Goal: Task Accomplishment & Management: Complete application form

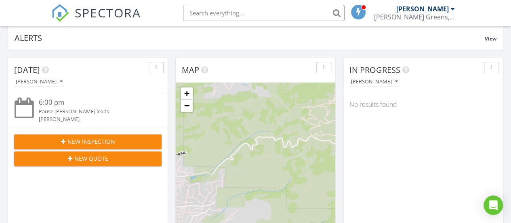
scroll to position [64, 0]
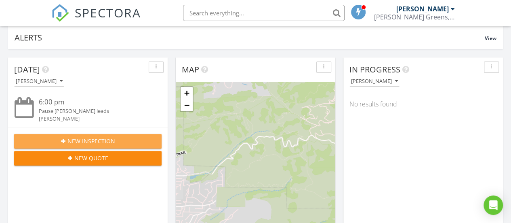
click at [111, 143] on span "New Inspection" at bounding box center [91, 141] width 48 height 8
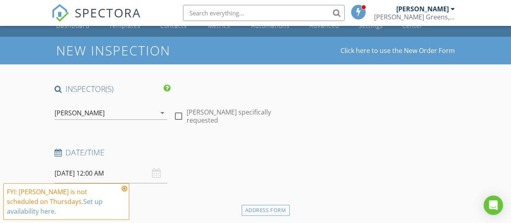
scroll to position [21, 0]
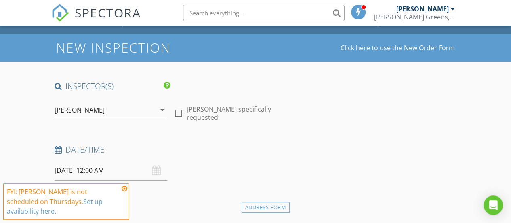
click at [153, 167] on div "08/28/2025 12:00 AM" at bounding box center [111, 170] width 113 height 20
click at [124, 189] on icon at bounding box center [125, 188] width 6 height 6
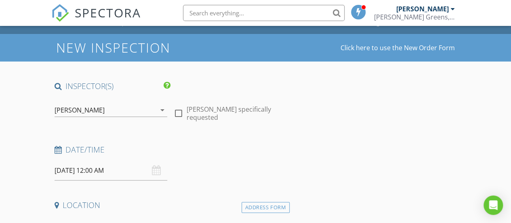
click at [156, 169] on div "08/28/2025 12:00 AM" at bounding box center [111, 170] width 113 height 20
click at [90, 177] on input "08/28/2025 12:00 AM" at bounding box center [111, 170] width 113 height 20
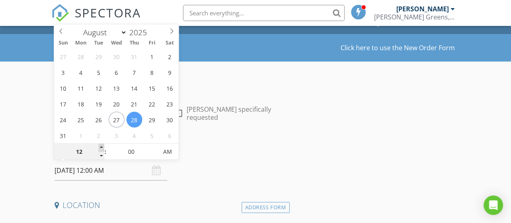
type input "01"
type input "08/28/2025 1:00 AM"
click at [101, 147] on span at bounding box center [102, 147] width 6 height 8
type input "02"
type input "08/28/2025 2:00 AM"
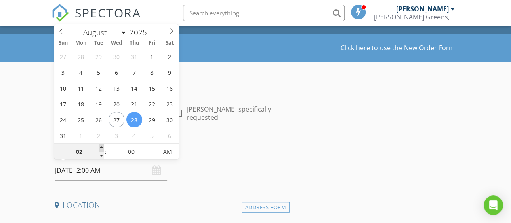
click at [101, 147] on span at bounding box center [102, 147] width 6 height 8
type input "03"
type input "08/28/2025 3:00 AM"
click at [101, 147] on span at bounding box center [102, 147] width 6 height 8
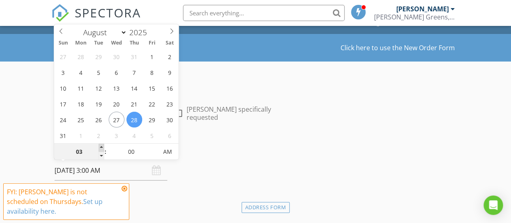
type input "04"
type input "08/28/2025 4:00 AM"
click at [101, 147] on span at bounding box center [102, 147] width 6 height 8
click at [127, 149] on input "00" at bounding box center [132, 152] width 50 height 16
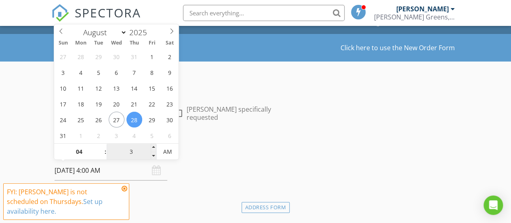
type input "30"
type input "[DATE] 4:30 PM"
click at [167, 148] on span "AM" at bounding box center [167, 151] width 22 height 16
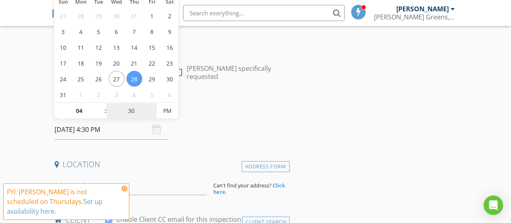
scroll to position [69, 0]
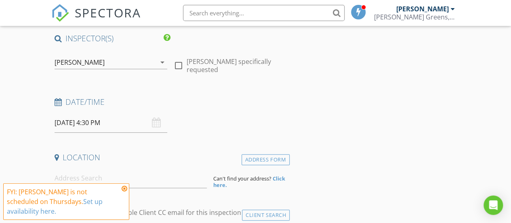
click at [124, 188] on icon at bounding box center [125, 188] width 6 height 6
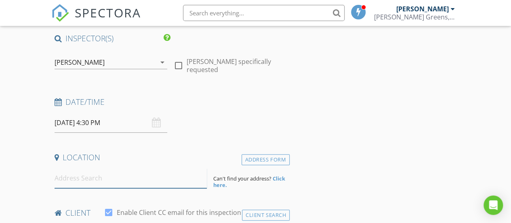
click at [117, 180] on input at bounding box center [131, 178] width 153 height 20
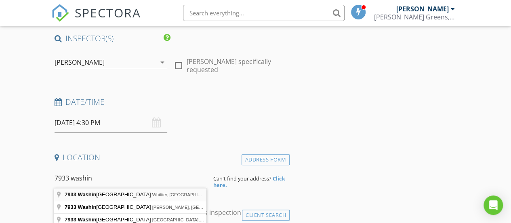
type input "7933 Washington Avenue, Whittier, CA, USA"
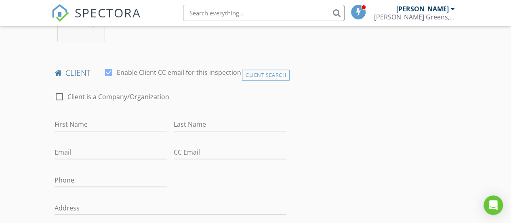
scroll to position [374, 0]
click at [84, 130] on input "First Name" at bounding box center [111, 123] width 113 height 13
type input "[PERSON_NAME]"
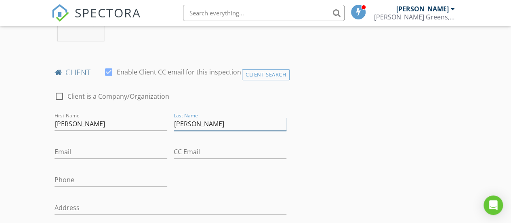
type input "[PERSON_NAME]"
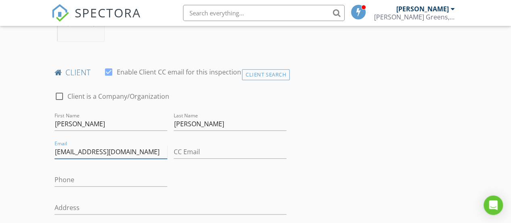
type input "[EMAIL_ADDRESS][DOMAIN_NAME]"
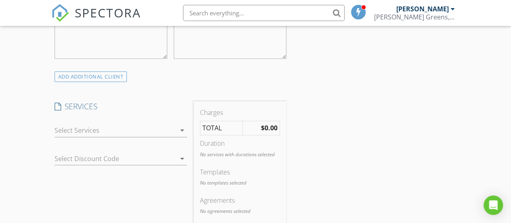
scroll to position [619, 0]
type input "[PHONE_NUMBER]"
click at [128, 134] on div at bounding box center [115, 128] width 121 height 13
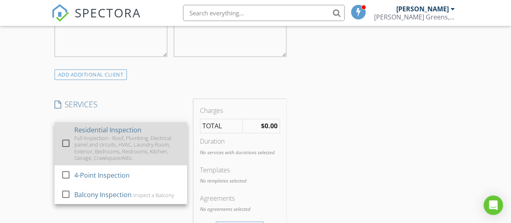
click at [125, 134] on div "Residential Inspection" at bounding box center [107, 130] width 67 height 10
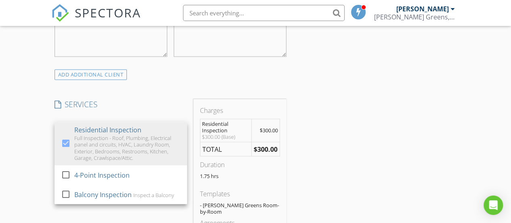
click at [345, 130] on div "INSPECTOR(S) check_box Bryan Figueroa PRIMARY Bryan Figueroa arrow_drop_down ch…" at bounding box center [255, 168] width 409 height 1370
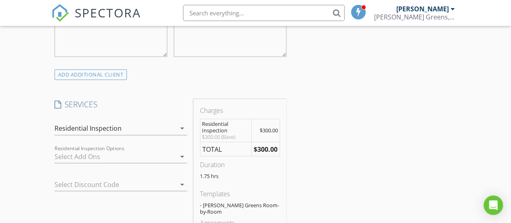
click at [161, 162] on div at bounding box center [115, 155] width 121 height 13
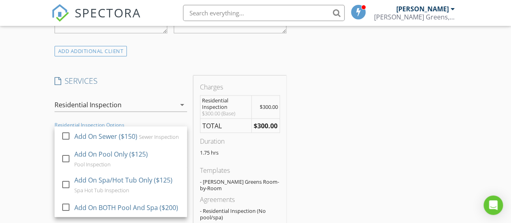
scroll to position [643, 0]
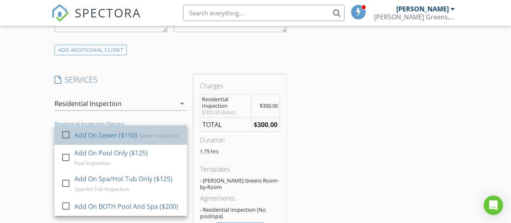
click at [110, 139] on div "Add On Sewer ($150)" at bounding box center [105, 135] width 63 height 10
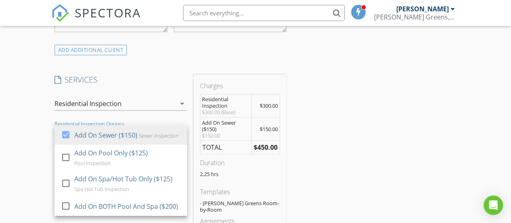
click at [352, 147] on div "INSPECTOR(S) check_box Bryan Figueroa PRIMARY Bryan Figueroa arrow_drop_down ch…" at bounding box center [255, 158] width 409 height 1399
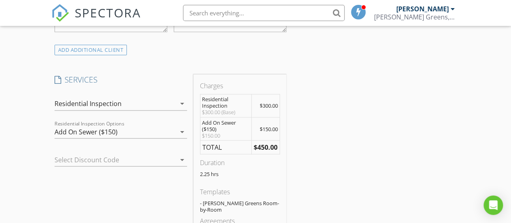
click at [146, 166] on div at bounding box center [110, 159] width 110 height 13
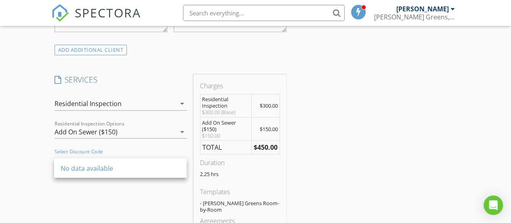
click at [146, 168] on div "No data available" at bounding box center [121, 168] width 120 height 10
click at [173, 190] on div "SERVICES check_box Residential Inspection Full Inspection - Roof, Plumbing, Ele…" at bounding box center [120, 171] width 139 height 194
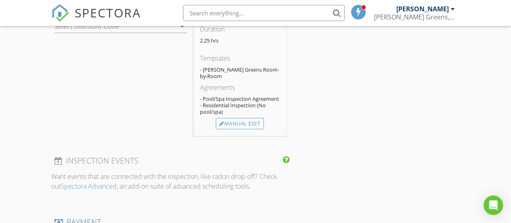
scroll to position [777, 0]
click at [247, 128] on div "Manual Edit" at bounding box center [240, 123] width 48 height 11
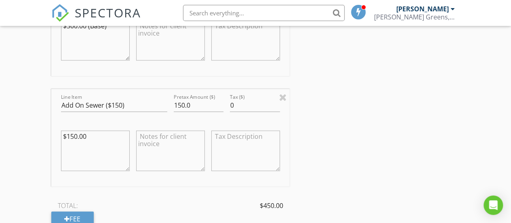
scroll to position [848, 0]
drag, startPoint x: 101, startPoint y: 141, endPoint x: 68, endPoint y: 146, distance: 33.2
click at [68, 146] on textarea "$150.00" at bounding box center [95, 149] width 69 height 40
type textarea "$100 Discount"
click at [174, 109] on input "150.0" at bounding box center [199, 103] width 50 height 13
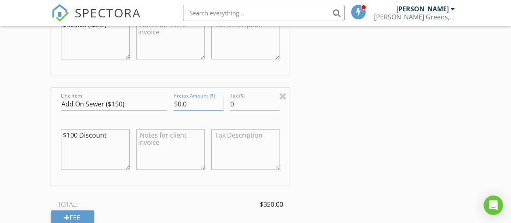
type input "50.0"
click at [405, 150] on div "INSPECTOR(S) check_box Bryan Figueroa PRIMARY Bryan Figueroa arrow_drop_down ch…" at bounding box center [255, 39] width 409 height 1571
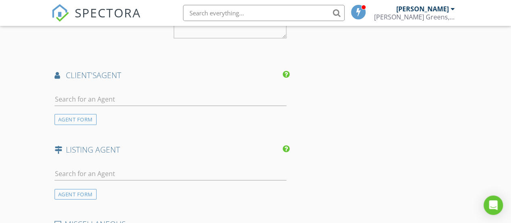
scroll to position [1195, 0]
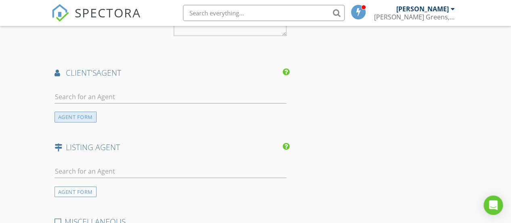
click at [76, 122] on div "AGENT FORM" at bounding box center [76, 116] width 42 height 11
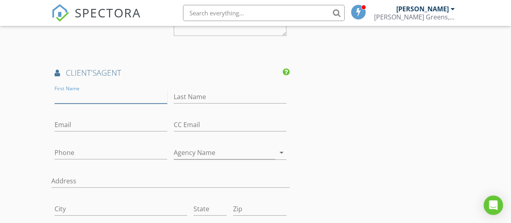
click at [81, 95] on input "First Name" at bounding box center [111, 96] width 113 height 13
type input "Melissa"
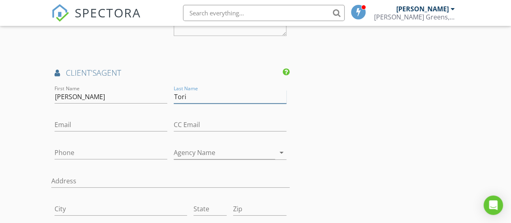
type input "Tori"
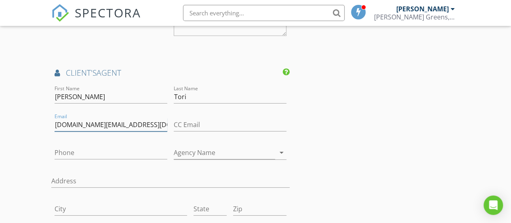
type input "melisatori.re@gmail.com"
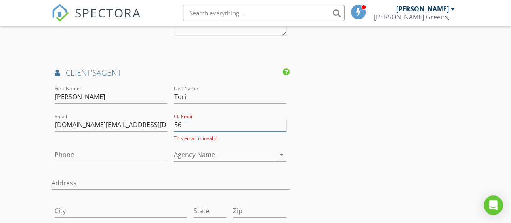
type input "5"
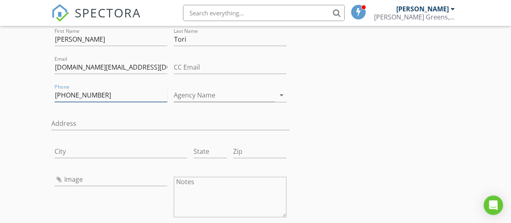
scroll to position [1236, 0]
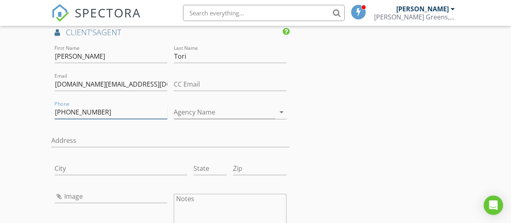
type input "562-505-4901"
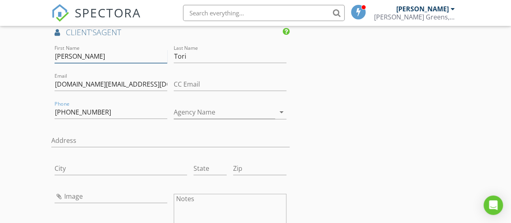
click at [72, 59] on input "Melissa" at bounding box center [111, 56] width 113 height 13
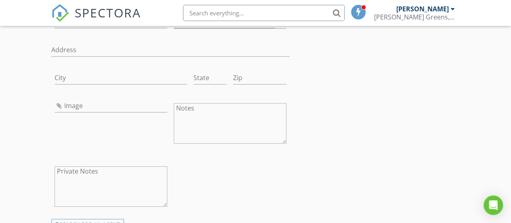
scroll to position [1327, 0]
click at [63, 111] on input "Image" at bounding box center [111, 104] width 113 height 13
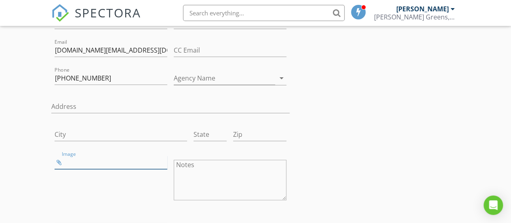
scroll to position [1271, 0]
click at [61, 165] on input "Image" at bounding box center [111, 161] width 113 height 13
type input "Tori.jpg"
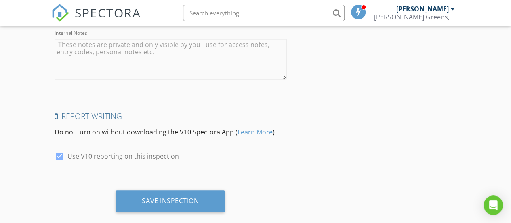
scroll to position [1711, 0]
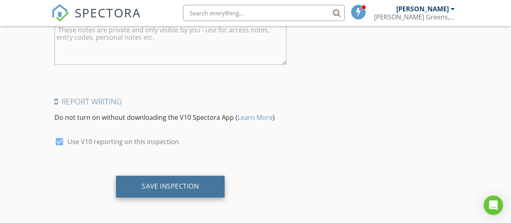
click at [195, 182] on div "Save Inspection" at bounding box center [170, 186] width 57 height 8
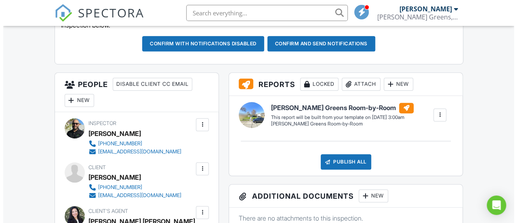
scroll to position [253, 0]
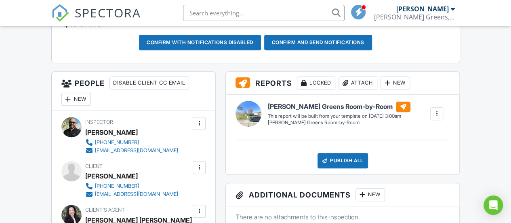
click at [436, 118] on div at bounding box center [437, 113] width 8 height 8
click at [397, 89] on div "New" at bounding box center [394, 82] width 29 height 13
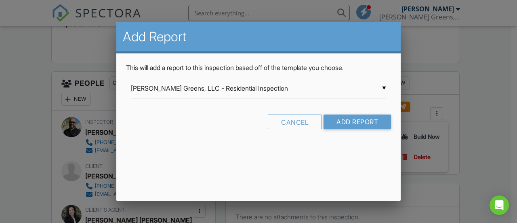
click at [335, 93] on div "▼ Figueroa Greens, LLC - Residential Inspection Figueroa Greens, LLC - Resident…" at bounding box center [258, 88] width 255 height 20
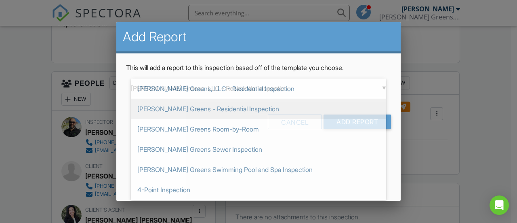
click at [250, 112] on span "[PERSON_NAME] Greens - Residential Inspection" at bounding box center [258, 109] width 255 height 20
type input "[PERSON_NAME] Greens - Residential Inspection"
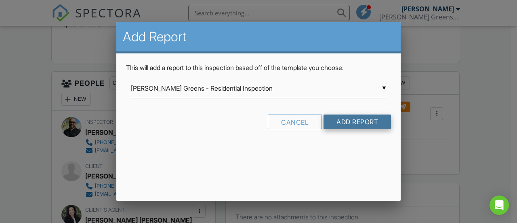
click at [350, 122] on input "Add Report" at bounding box center [357, 121] width 67 height 15
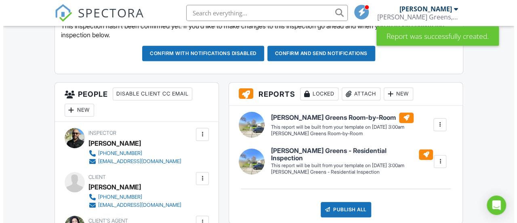
scroll to position [256, 0]
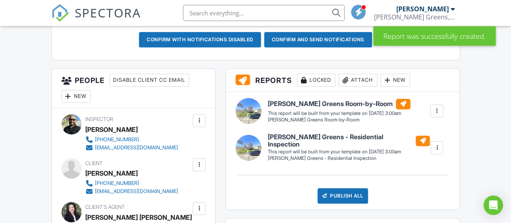
click at [394, 84] on div "New" at bounding box center [394, 80] width 29 height 13
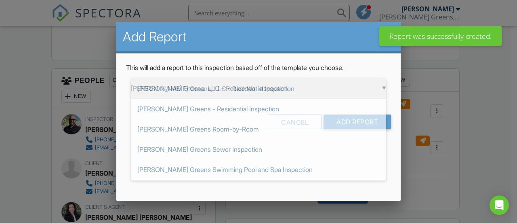
click at [369, 91] on div "▼ [PERSON_NAME] Greens, LLC - Residential Inspection [PERSON_NAME] Greens, LLC …" at bounding box center [258, 88] width 255 height 20
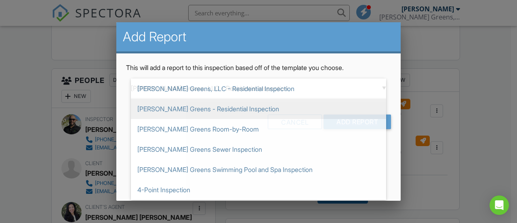
click at [314, 111] on span "[PERSON_NAME] Greens - Residential Inspection" at bounding box center [258, 109] width 255 height 20
type input "[PERSON_NAME] Greens - Residential Inspection"
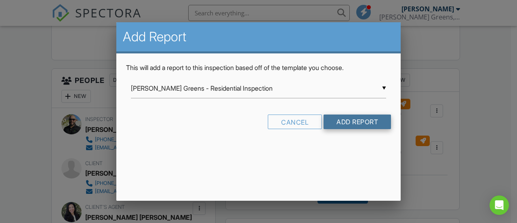
click at [348, 122] on input "Add Report" at bounding box center [357, 121] width 67 height 15
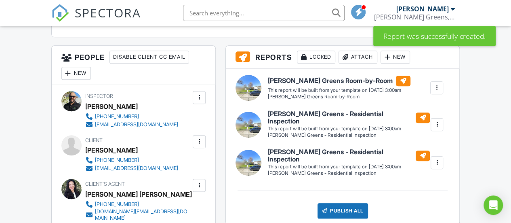
scroll to position [289, 0]
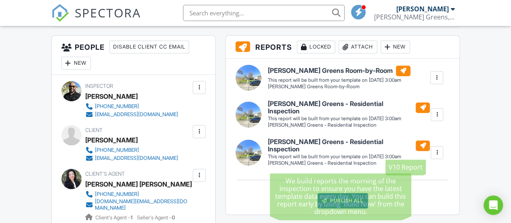
click at [401, 76] on div at bounding box center [403, 70] width 15 height 11
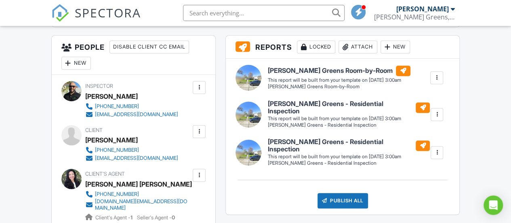
click at [435, 159] on div at bounding box center [437, 152] width 13 height 13
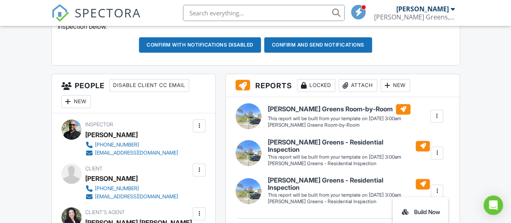
scroll to position [234, 0]
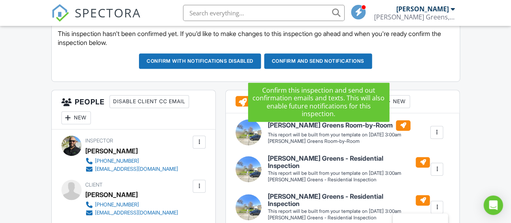
click at [261, 67] on button "Confirm and send notifications" at bounding box center [200, 60] width 122 height 15
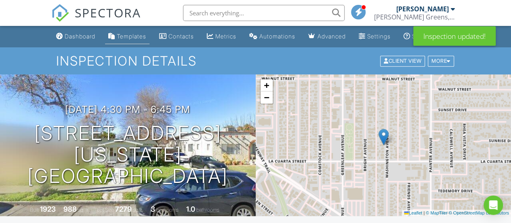
click at [121, 40] on div "Templates" at bounding box center [131, 36] width 29 height 7
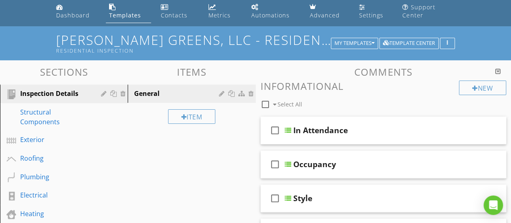
scroll to position [29, 0]
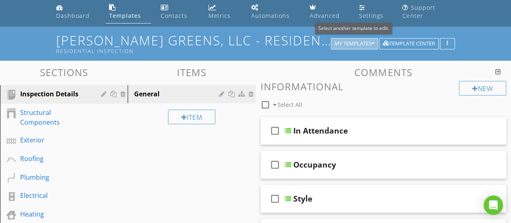
click at [356, 42] on div "My Templates" at bounding box center [354, 44] width 40 height 6
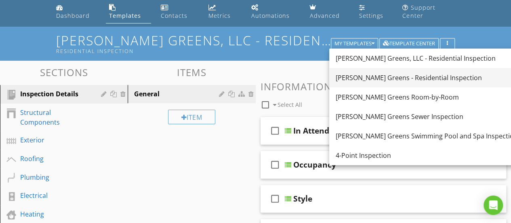
click at [365, 78] on div "[PERSON_NAME] Greens - Residential Inspection" at bounding box center [427, 78] width 182 height 10
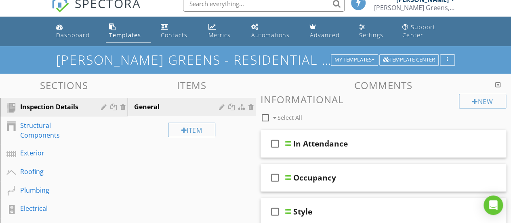
scroll to position [0, 0]
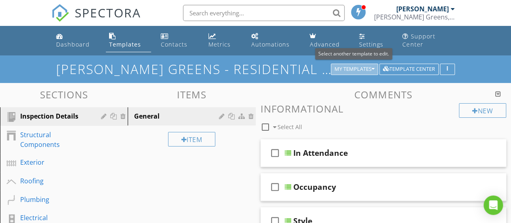
click at [363, 68] on div "My Templates" at bounding box center [354, 69] width 40 height 6
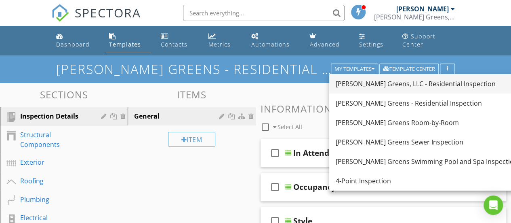
click at [368, 80] on div "[PERSON_NAME] Greens, LLC - Residential Inspection" at bounding box center [427, 84] width 182 height 10
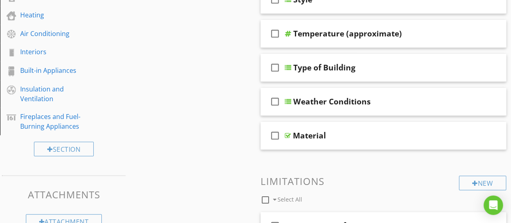
scroll to position [228, 0]
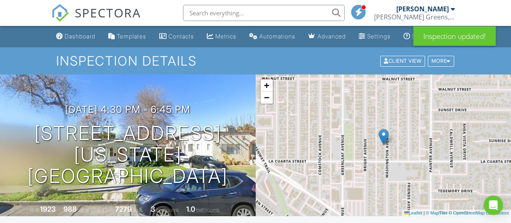
click at [97, 12] on span "SPECTORA" at bounding box center [108, 12] width 66 height 17
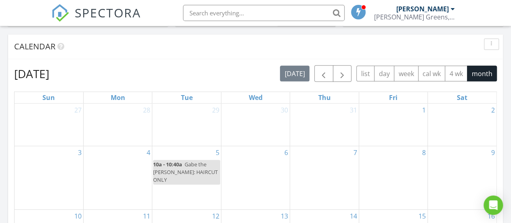
scroll to position [328, 0]
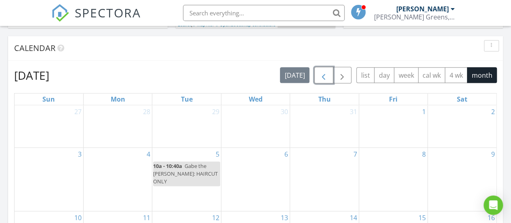
click at [326, 78] on span "button" at bounding box center [324, 75] width 10 height 10
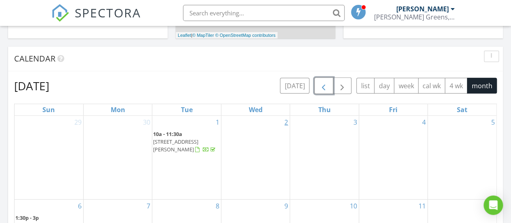
scroll to position [317, 0]
click at [324, 88] on span "button" at bounding box center [324, 86] width 10 height 10
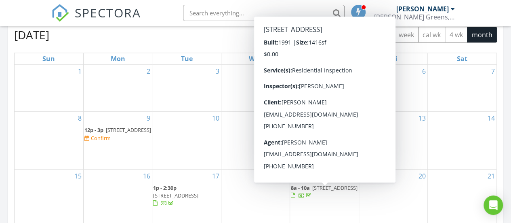
scroll to position [366, 0]
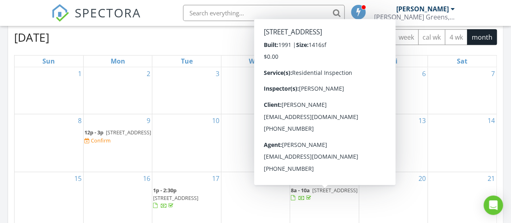
click at [317, 193] on span "[STREET_ADDRESS]" at bounding box center [334, 189] width 45 height 7
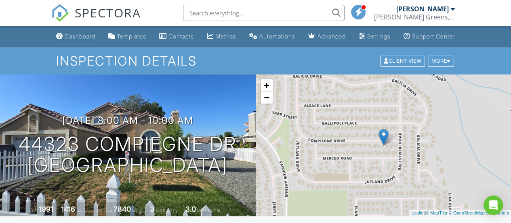
click at [74, 40] on div "Dashboard" at bounding box center [80, 36] width 31 height 7
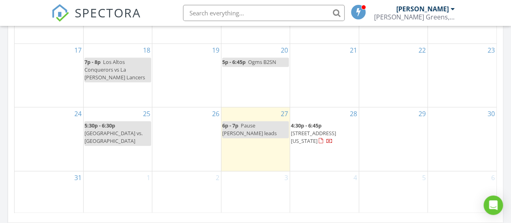
scroll to position [538, 0]
click at [336, 128] on span "7933 Washington Ave, Whittier 90602" at bounding box center [313, 135] width 45 height 15
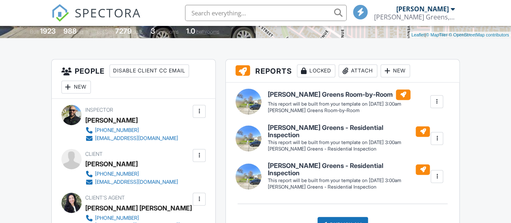
click at [436, 105] on div at bounding box center [437, 101] width 8 height 8
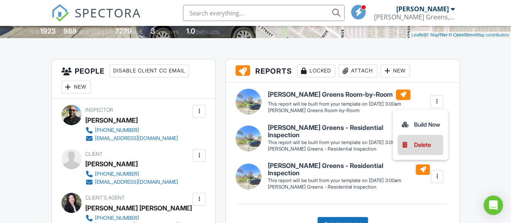
click at [430, 155] on li "Delete" at bounding box center [420, 144] width 46 height 20
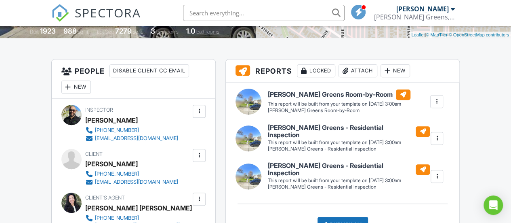
click at [435, 105] on div at bounding box center [437, 101] width 8 height 8
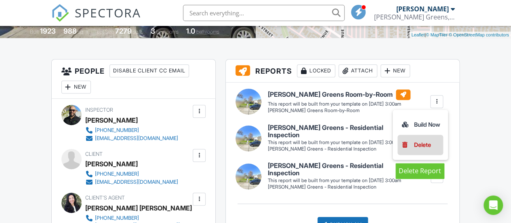
click at [429, 149] on div "Delete" at bounding box center [422, 144] width 17 height 9
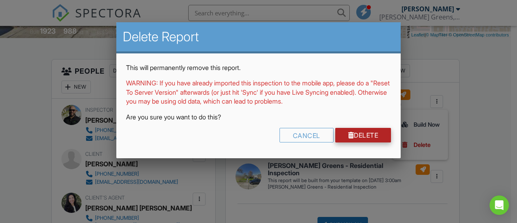
click at [386, 134] on link "Delete" at bounding box center [363, 135] width 56 height 15
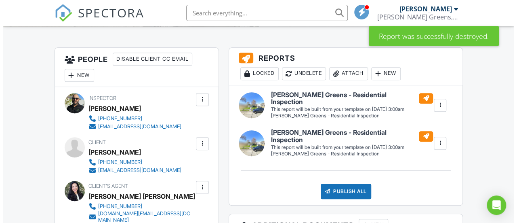
scroll to position [191, 0]
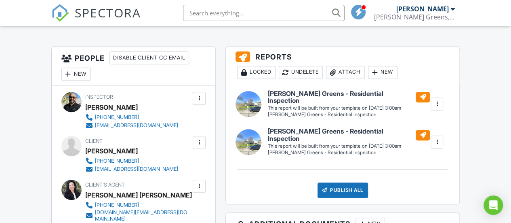
click at [434, 108] on div at bounding box center [437, 104] width 8 height 8
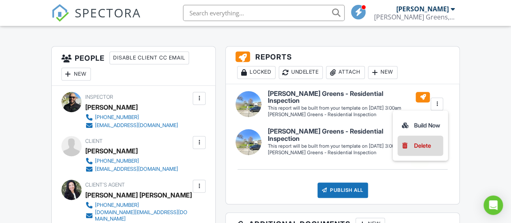
click at [429, 149] on div "Delete" at bounding box center [422, 145] width 17 height 9
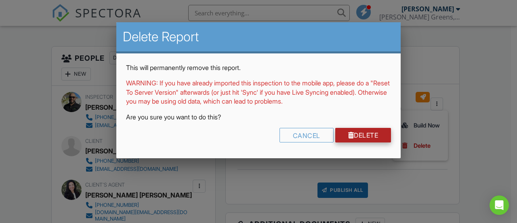
click at [379, 135] on link "Delete" at bounding box center [363, 135] width 56 height 15
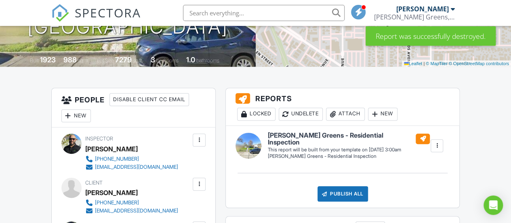
click at [379, 118] on div at bounding box center [375, 114] width 8 height 8
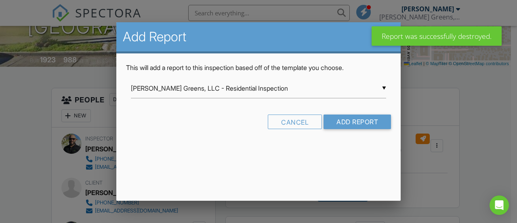
click at [305, 89] on div "▼ Figueroa Greens, LLC - Residential Inspection Figueroa Greens, LLC - Resident…" at bounding box center [258, 88] width 255 height 20
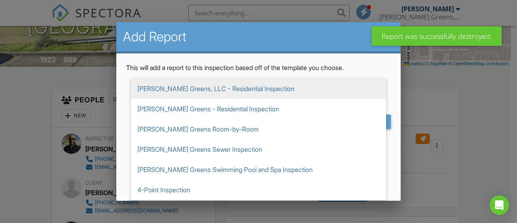
click at [265, 84] on span "[PERSON_NAME] Greens, LLC - Residential Inspection" at bounding box center [258, 88] width 255 height 20
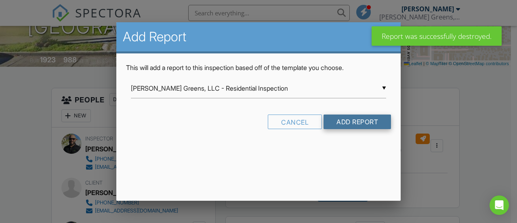
click at [343, 118] on input "Add Report" at bounding box center [357, 121] width 67 height 15
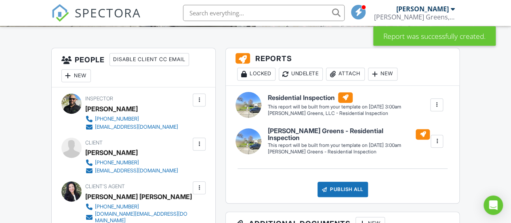
click at [439, 109] on div at bounding box center [437, 105] width 8 height 8
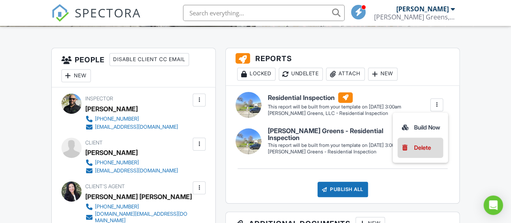
click at [430, 152] on link "Delete" at bounding box center [420, 147] width 39 height 9
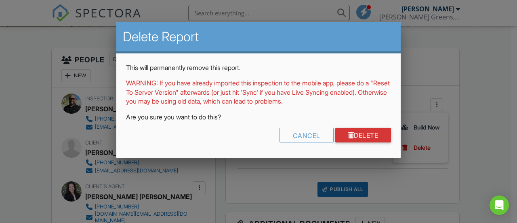
click at [368, 145] on div "Cancel [GEOGRAPHIC_DATA]" at bounding box center [258, 138] width 265 height 21
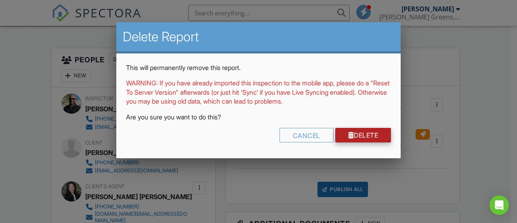
click at [367, 138] on link "Delete" at bounding box center [363, 135] width 56 height 15
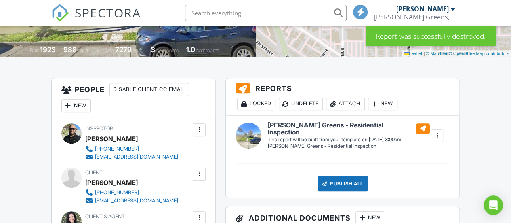
click at [437, 139] on div at bounding box center [437, 135] width 8 height 8
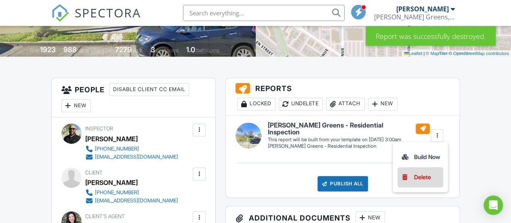
click at [410, 187] on li "Delete" at bounding box center [420, 177] width 46 height 20
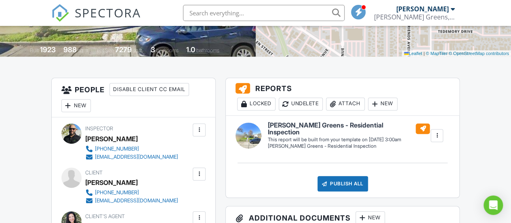
click at [441, 141] on div at bounding box center [437, 135] width 13 height 13
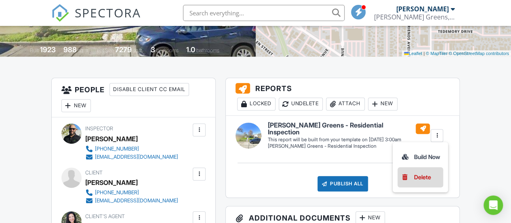
click at [419, 181] on div "Delete" at bounding box center [422, 176] width 17 height 9
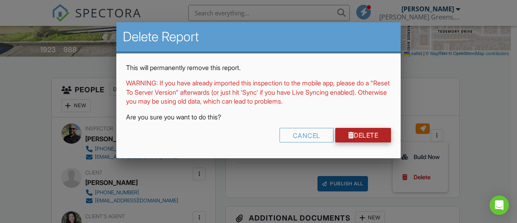
click at [380, 139] on link "Delete" at bounding box center [363, 135] width 56 height 15
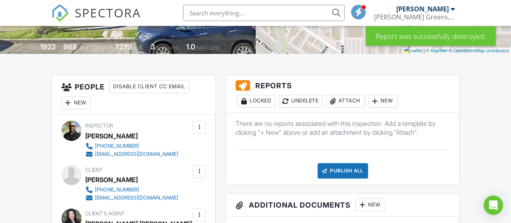
click at [384, 107] on div "New" at bounding box center [382, 101] width 29 height 13
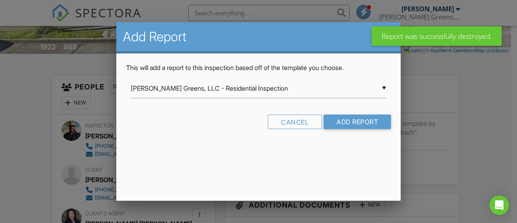
click at [324, 89] on div "▼ Figueroa Greens, LLC - Residential Inspection Figueroa Greens, LLC - Resident…" at bounding box center [258, 88] width 255 height 20
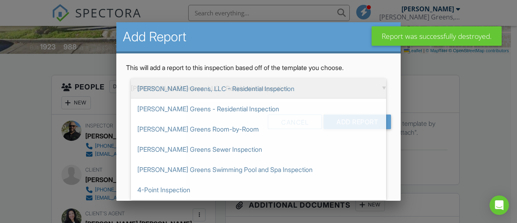
click at [237, 88] on span "Figueroa Greens, LLC - Residential Inspection" at bounding box center [258, 88] width 255 height 20
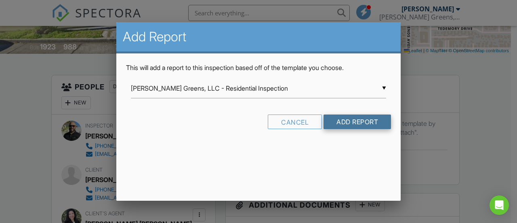
click at [347, 123] on input "Add Report" at bounding box center [357, 121] width 67 height 15
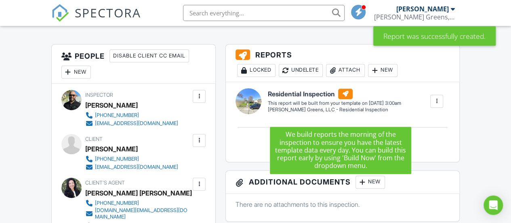
scroll to position [193, 0]
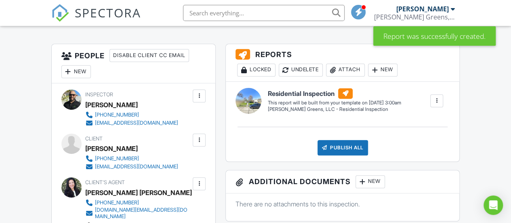
click at [436, 105] on div at bounding box center [437, 101] width 8 height 8
click at [432, 128] on div "Build Now" at bounding box center [420, 123] width 39 height 10
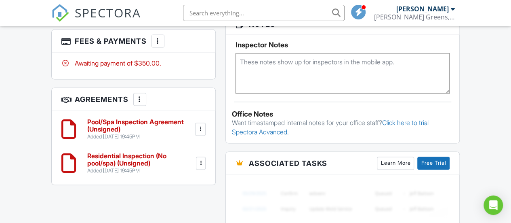
scroll to position [542, 0]
click at [201, 132] on div at bounding box center [200, 128] width 8 height 8
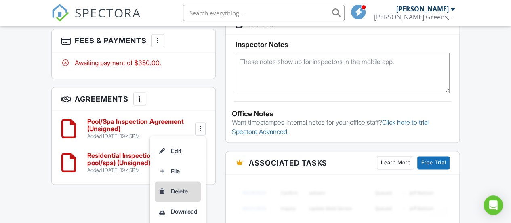
click at [186, 194] on li "Delete" at bounding box center [178, 191] width 46 height 20
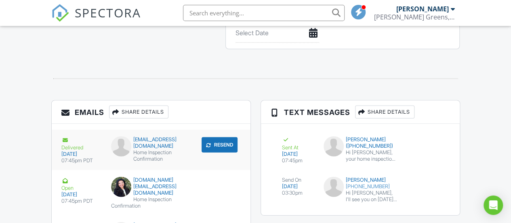
scroll to position [848, 0]
click at [170, 109] on h3 "Emails Share Details" at bounding box center [151, 112] width 199 height 23
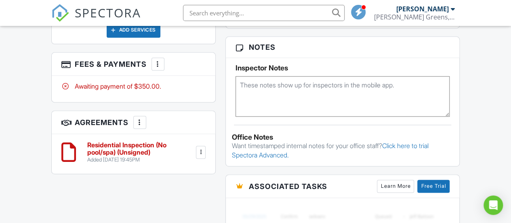
scroll to position [519, 0]
click at [127, 153] on h6 "Residential Inspection (No pool/spa) (Unsigned)" at bounding box center [140, 148] width 107 height 14
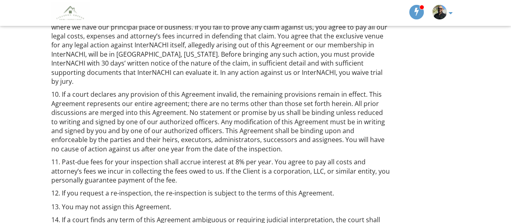
scroll to position [558, 0]
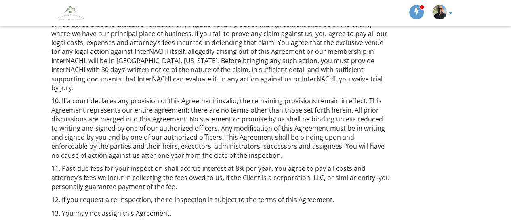
click at [267, 164] on p "11. Past-due fees for your inspection shall accrue interest at 8% per year. You…" at bounding box center [220, 177] width 339 height 27
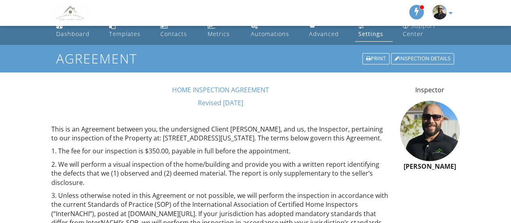
scroll to position [0, 0]
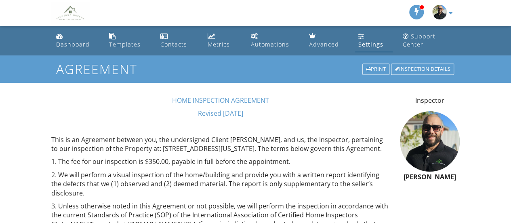
click at [305, 122] on p at bounding box center [220, 126] width 339 height 9
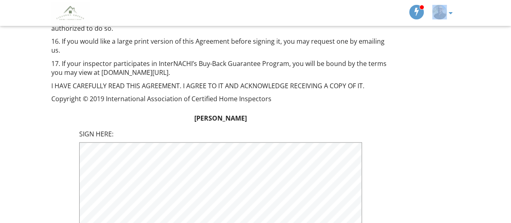
scroll to position [794, 0]
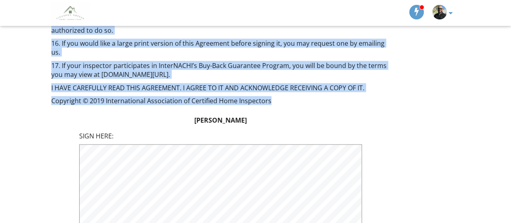
drag, startPoint x: 51, startPoint y: 139, endPoint x: 280, endPoint y: 87, distance: 235.2
click at [280, 96] on p "Copyright © 2019 International Association of Certified Home Inspectors" at bounding box center [220, 100] width 339 height 9
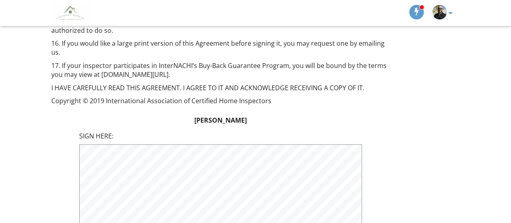
drag, startPoint x: 280, startPoint y: 87, endPoint x: 268, endPoint y: 94, distance: 14.5
click at [268, 96] on p "Copyright © 2019 International Association of Certified Home Inspectors" at bounding box center [220, 100] width 339 height 9
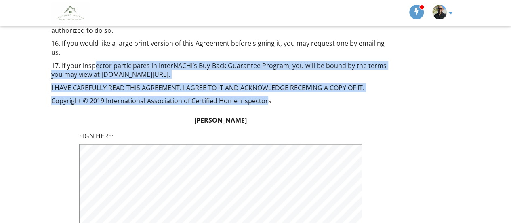
drag, startPoint x: 267, startPoint y: 93, endPoint x: 96, endPoint y: 53, distance: 175.2
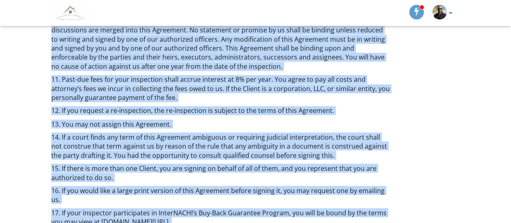
scroll to position [796, 0]
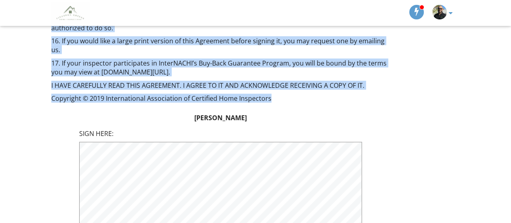
drag, startPoint x: 51, startPoint y: 87, endPoint x: 273, endPoint y: 89, distance: 222.1
copy form "Lore ip do Sitametco adipisc eli, sed doeiusmodte Incidi Utla Etdol, mag al, en…"
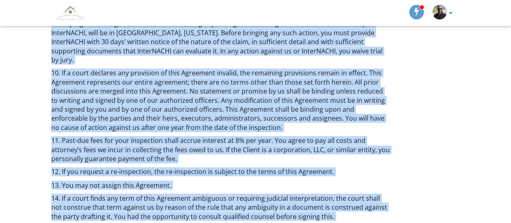
scroll to position [583, 0]
